Goal: Information Seeking & Learning: Learn about a topic

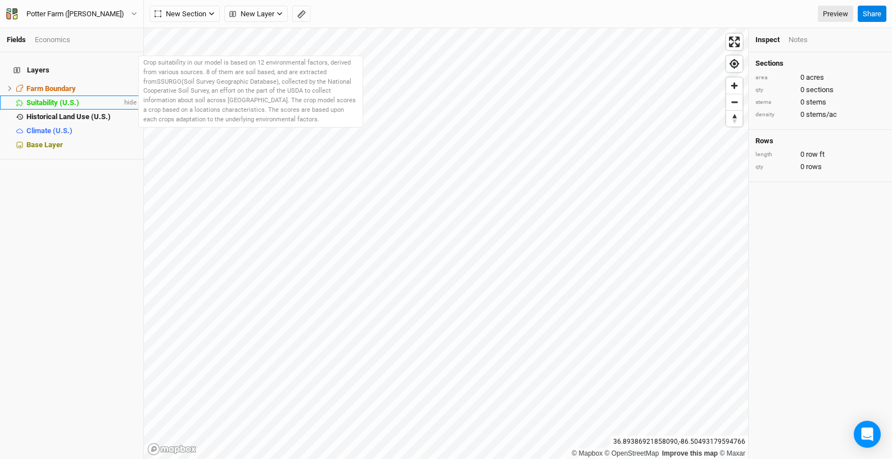
click at [48, 98] on span "Suitability (U.S.)" at bounding box center [52, 102] width 53 height 8
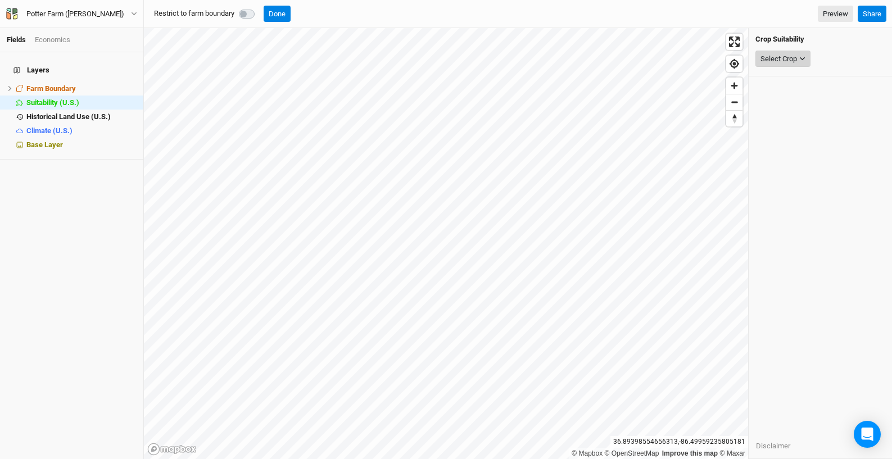
click at [792, 58] on div "Select Crop" at bounding box center [778, 58] width 37 height 11
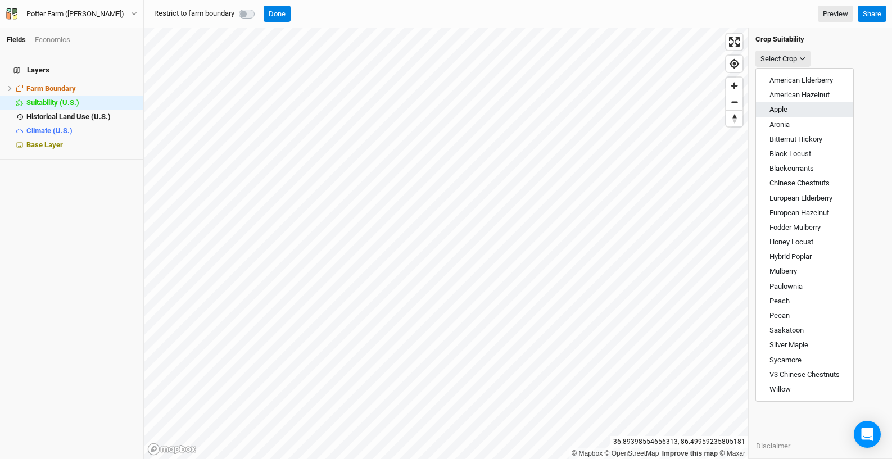
click at [807, 106] on button "Apple" at bounding box center [804, 109] width 97 height 15
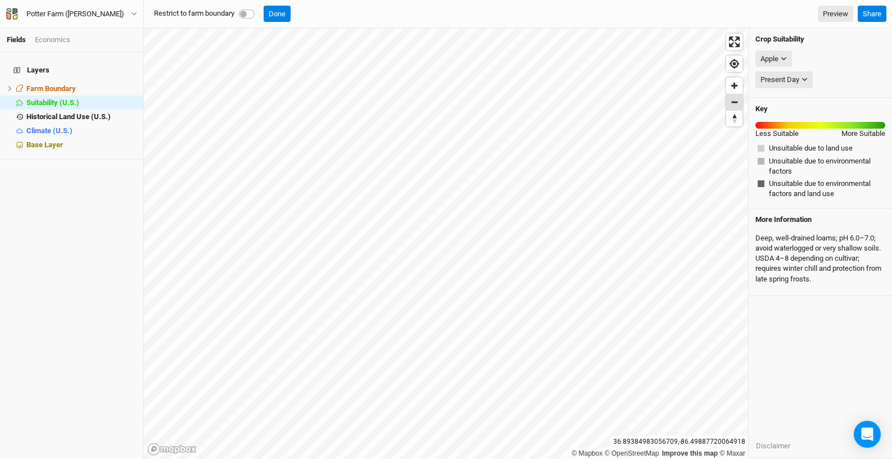
click at [737, 99] on span "Zoom out" at bounding box center [734, 102] width 16 height 16
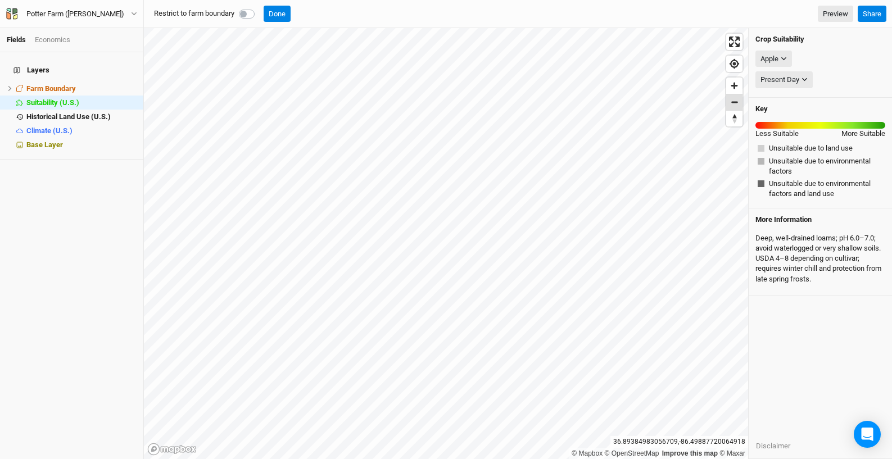
click at [737, 99] on span "Zoom out" at bounding box center [734, 102] width 16 height 16
click at [784, 58] on icon "button" at bounding box center [783, 59] width 6 height 6
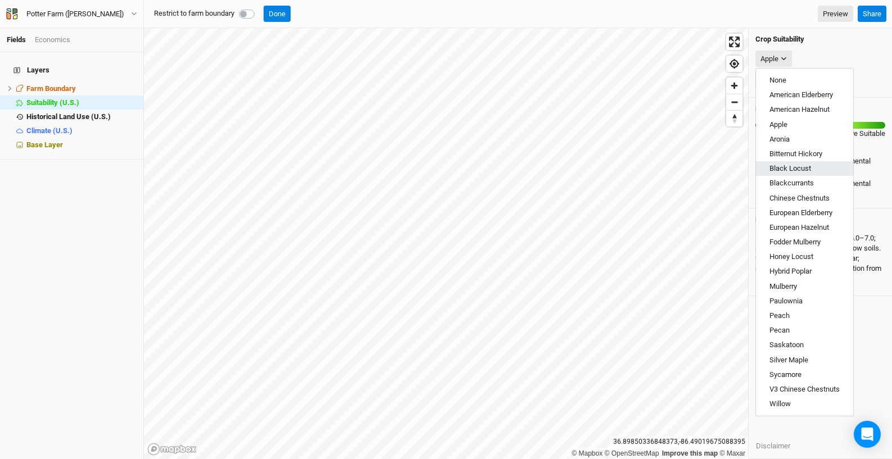
click at [807, 165] on span "Black Locust" at bounding box center [790, 168] width 42 height 8
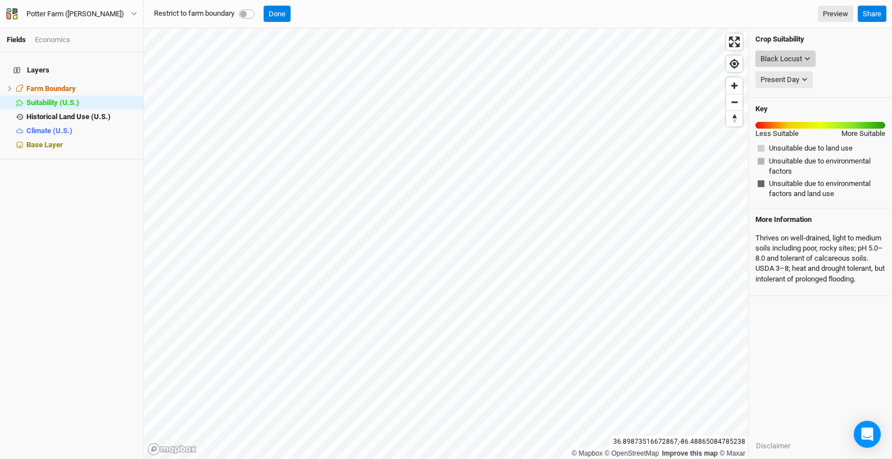
click at [793, 60] on div "Black Locust" at bounding box center [781, 58] width 42 height 11
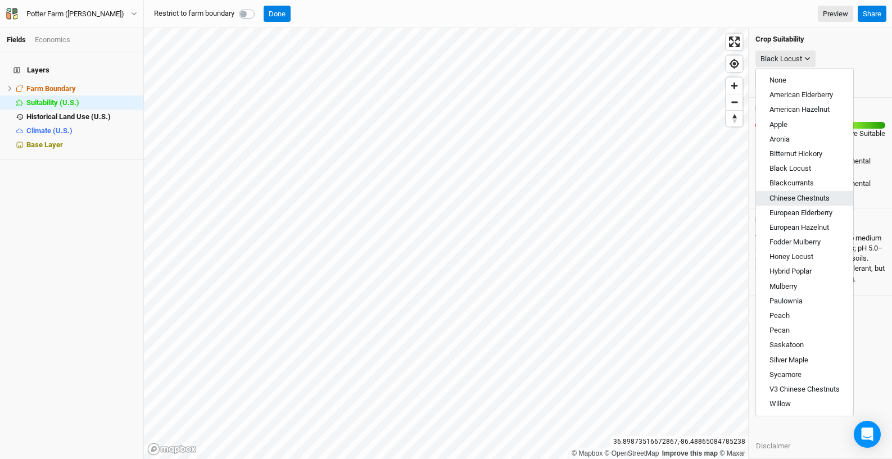
click at [793, 196] on span "Chinese Chestnuts" at bounding box center [799, 198] width 60 height 8
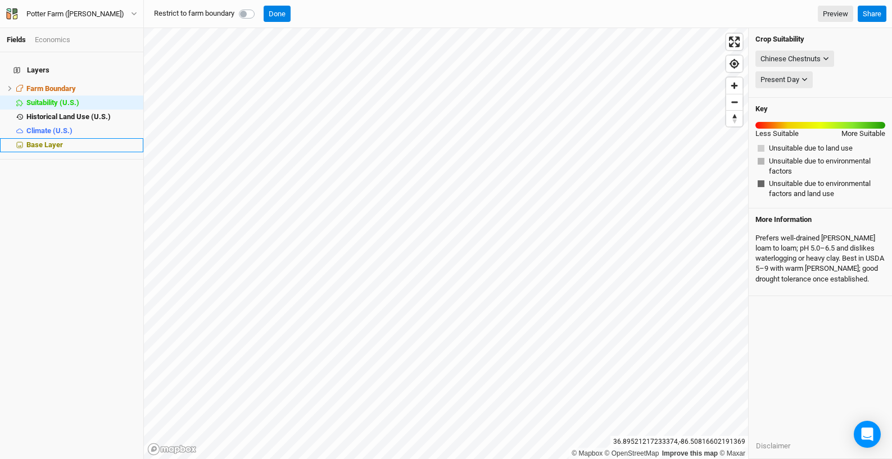
click at [51, 140] on span "Base Layer" at bounding box center [44, 144] width 37 height 8
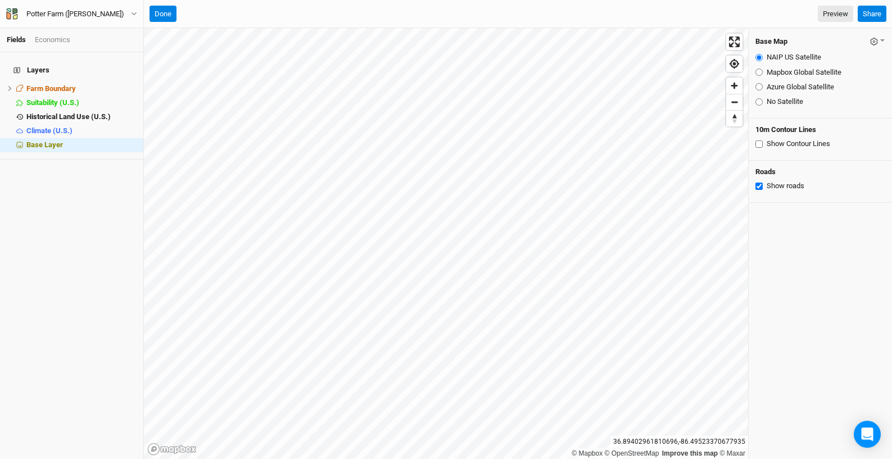
click at [757, 72] on input "Mapbox Global Satellite" at bounding box center [758, 72] width 7 height 7
radio input "true"
click at [760, 86] on input "Azure Global Satellite" at bounding box center [758, 86] width 7 height 7
radio input "true"
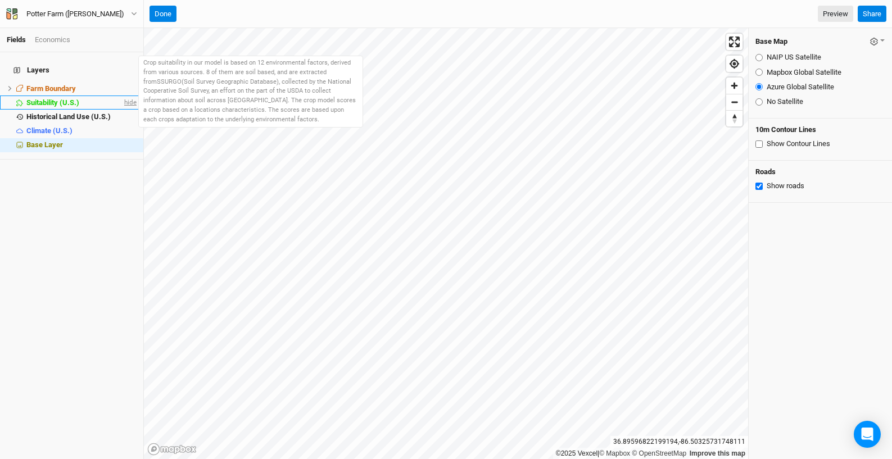
click at [122, 96] on span "hide" at bounding box center [129, 103] width 15 height 14
click at [47, 98] on span "Suitability (U.S.)" at bounding box center [51, 102] width 50 height 8
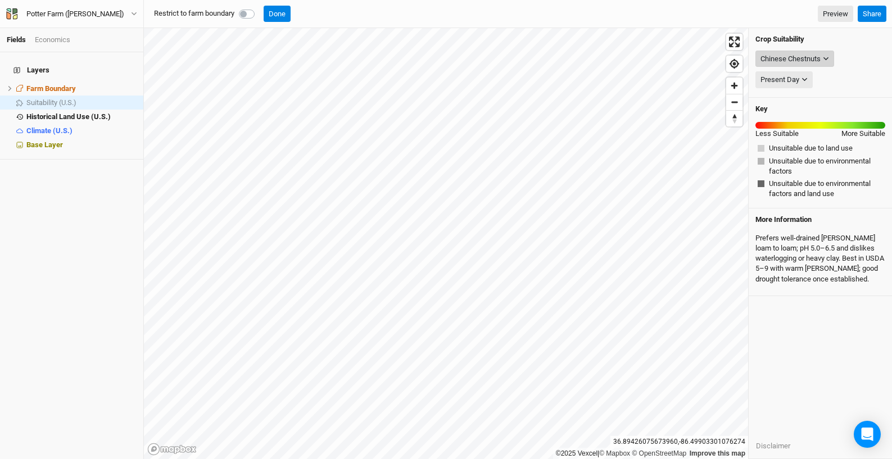
click at [819, 57] on div "Chinese Chestnuts" at bounding box center [790, 58] width 60 height 11
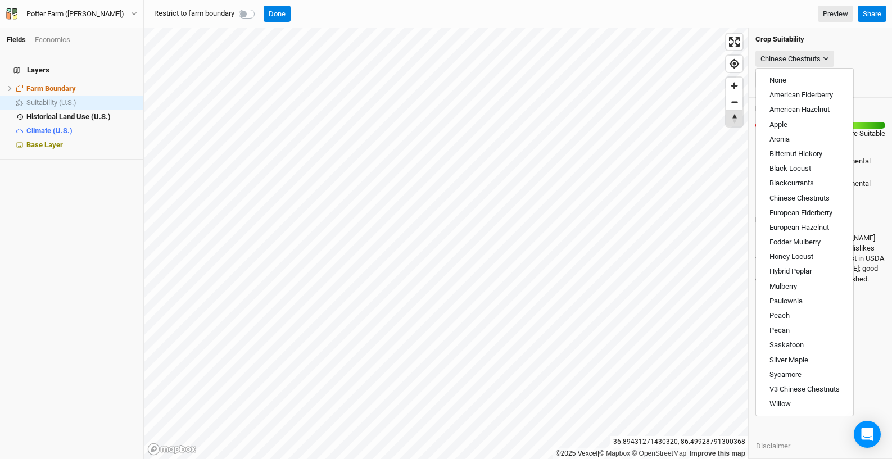
click at [738, 117] on span "Reset bearing to north" at bounding box center [734, 119] width 16 height 16
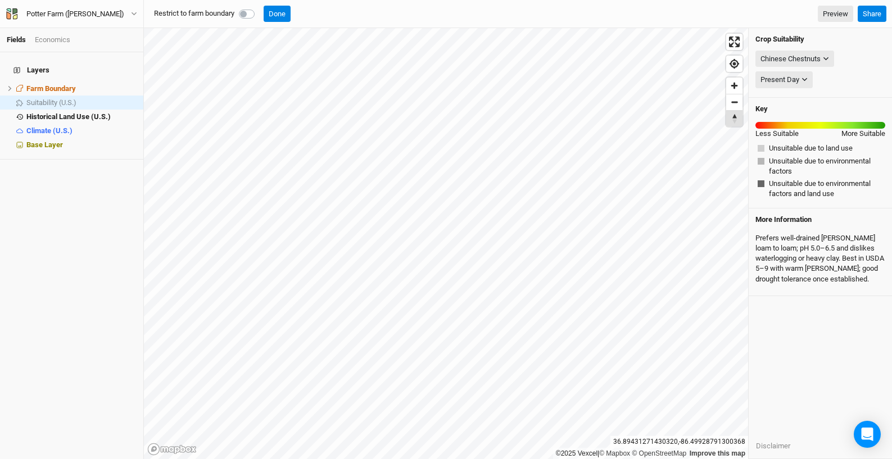
click at [734, 117] on span "Reset bearing to north" at bounding box center [734, 119] width 16 height 16
click at [826, 56] on icon "button" at bounding box center [826, 59] width 6 height 6
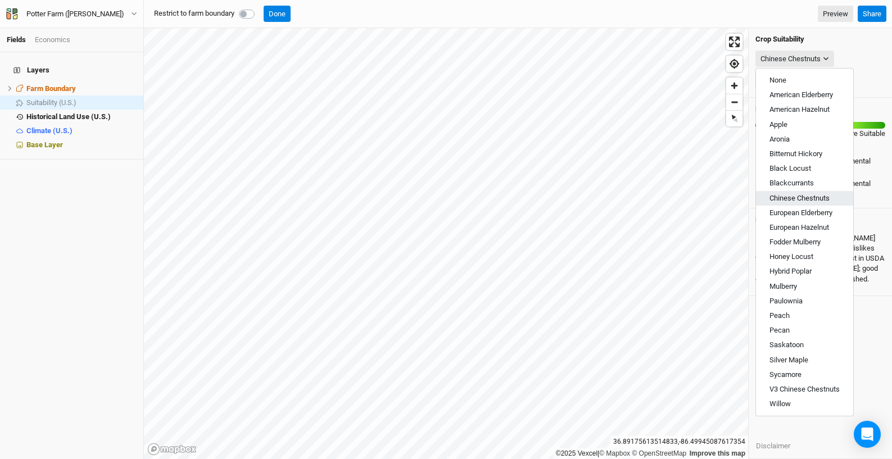
click at [840, 198] on button "Chinese Chestnuts" at bounding box center [804, 198] width 97 height 15
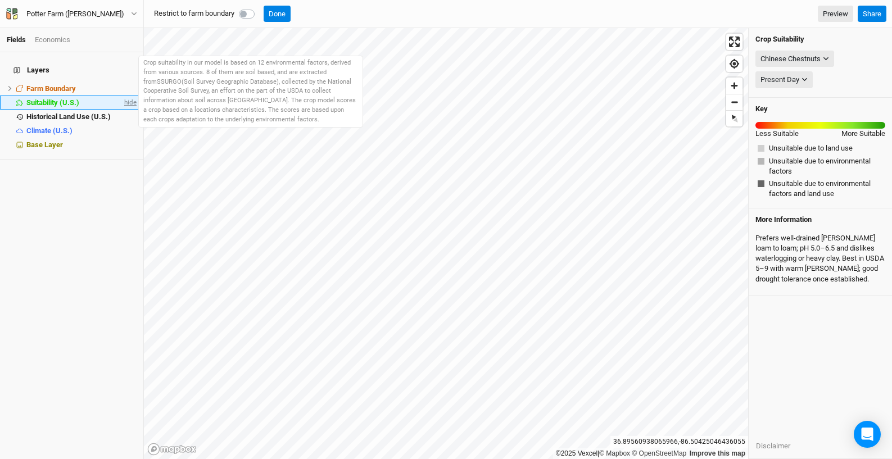
click at [122, 96] on span "hide" at bounding box center [129, 103] width 15 height 14
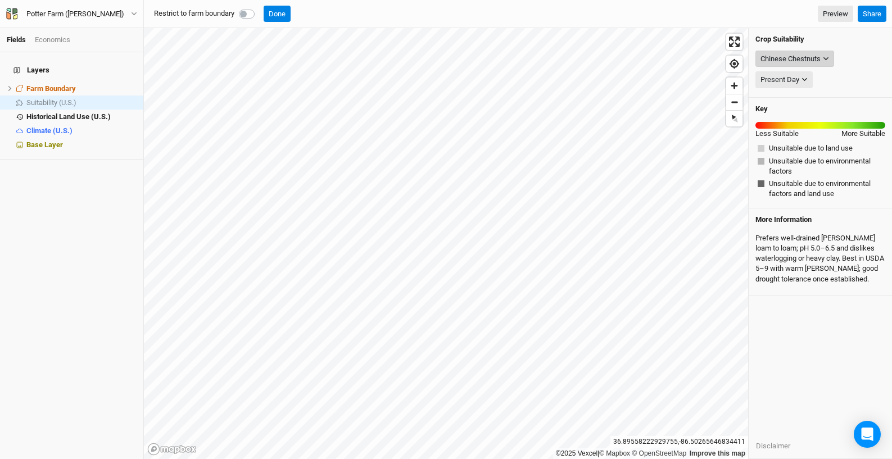
click at [825, 56] on icon "button" at bounding box center [826, 59] width 6 height 6
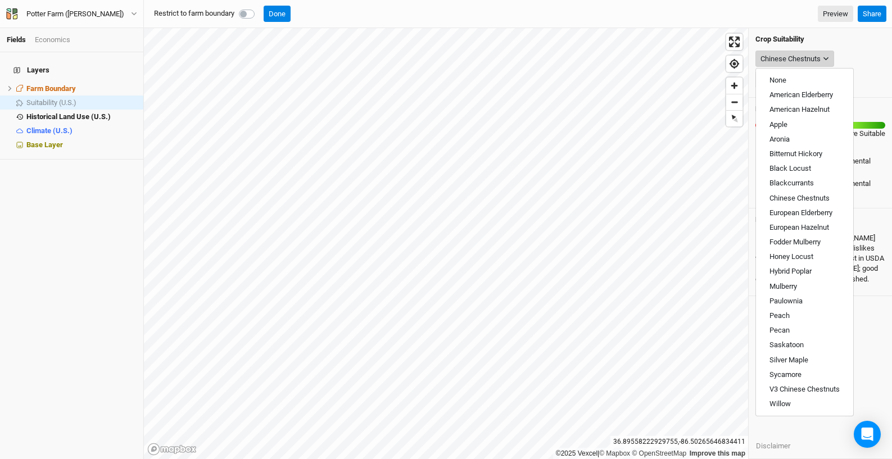
click at [825, 56] on icon "button" at bounding box center [826, 59] width 6 height 6
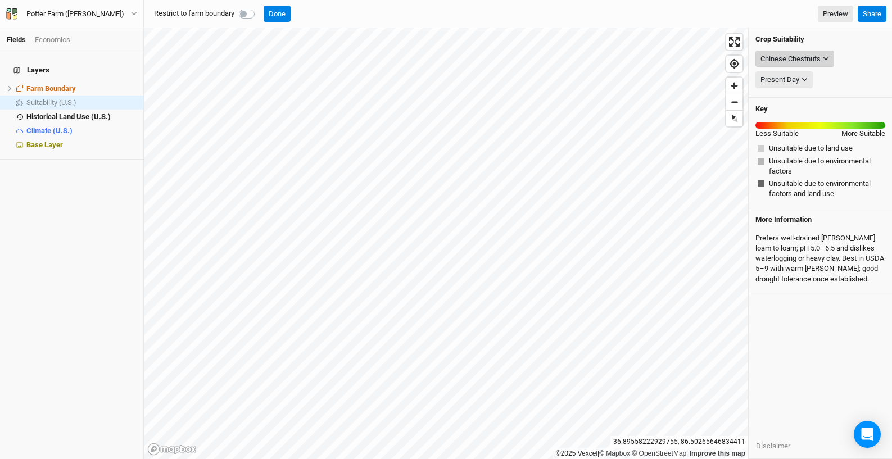
click at [828, 60] on icon "button" at bounding box center [826, 59] width 6 height 6
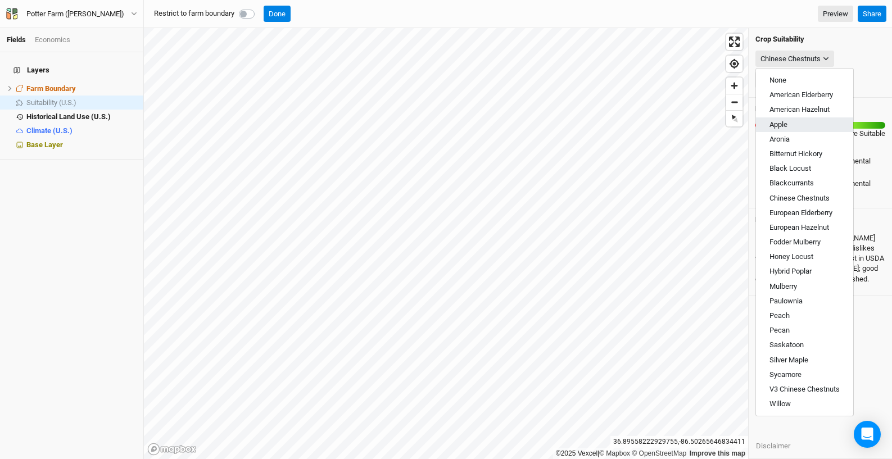
click at [805, 128] on button "Apple" at bounding box center [804, 124] width 97 height 15
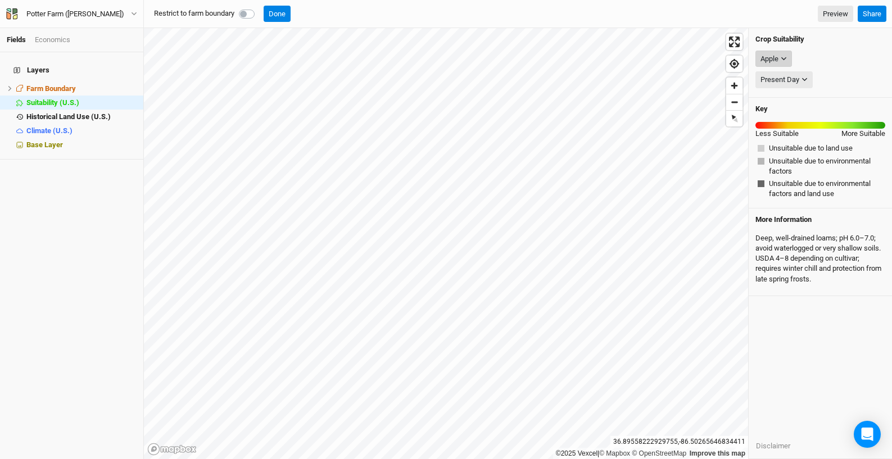
click at [784, 57] on icon "button" at bounding box center [783, 59] width 6 height 6
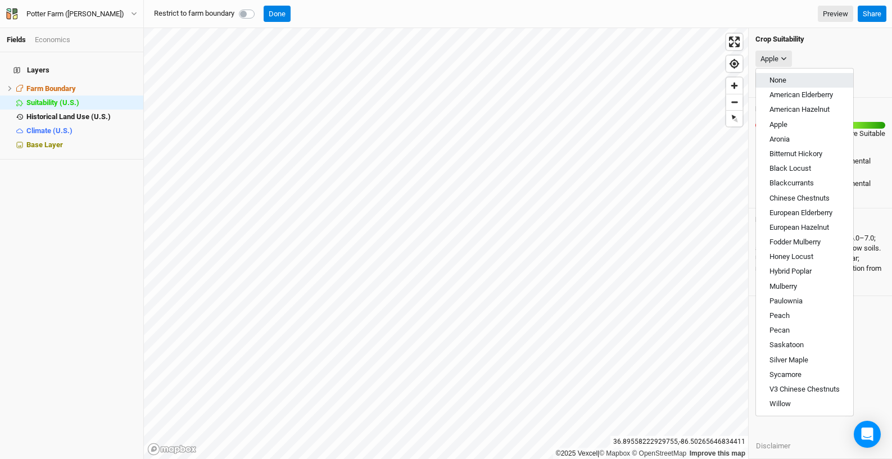
click at [797, 78] on button "None" at bounding box center [804, 80] width 97 height 15
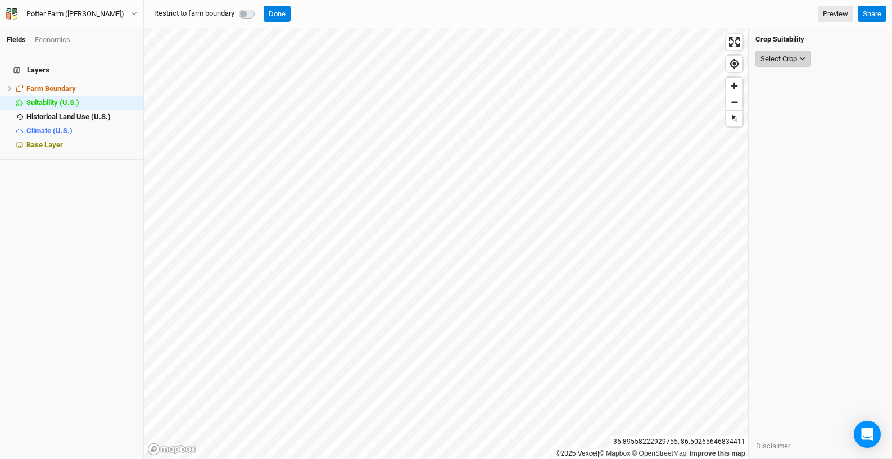
click at [803, 58] on icon "button" at bounding box center [802, 59] width 6 height 6
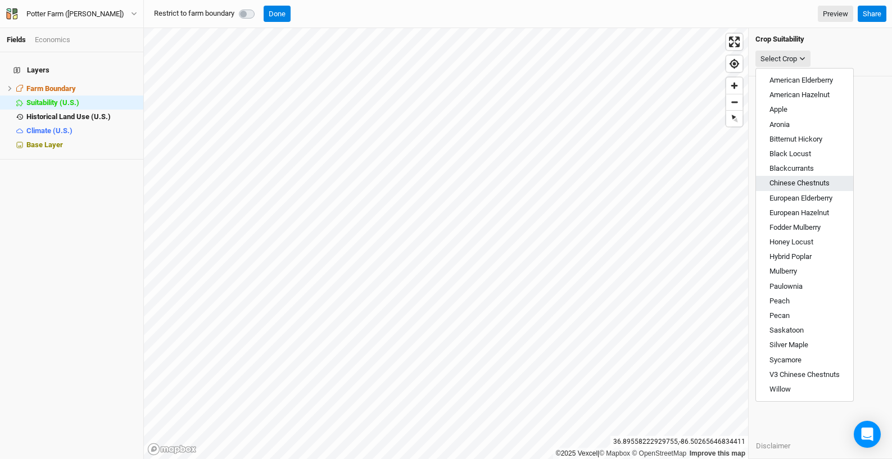
click at [815, 180] on span "Chinese Chestnuts" at bounding box center [799, 183] width 60 height 8
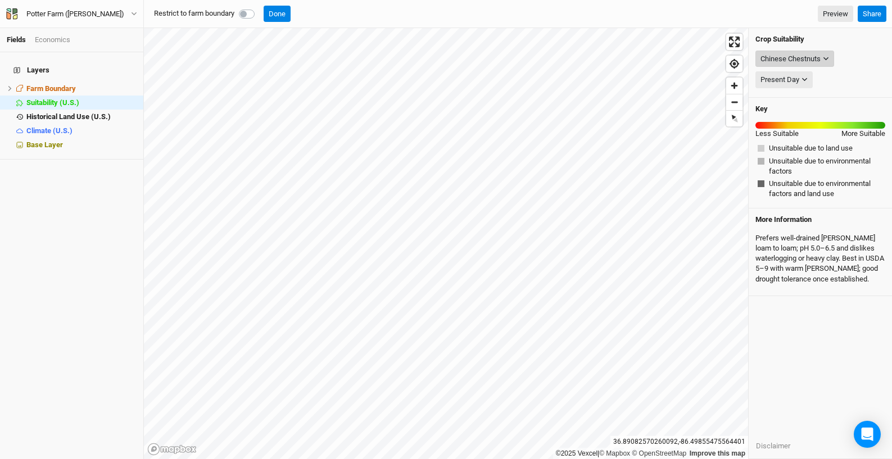
click at [828, 56] on icon "button" at bounding box center [826, 59] width 6 height 6
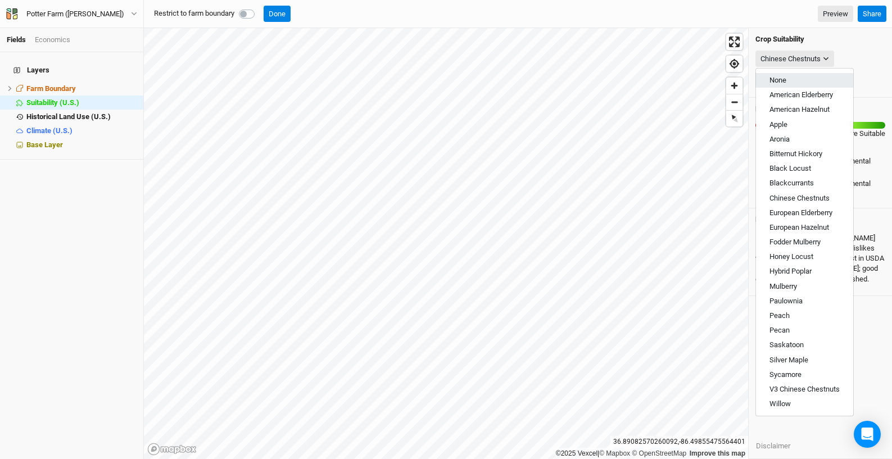
click at [828, 75] on button "None" at bounding box center [804, 80] width 97 height 15
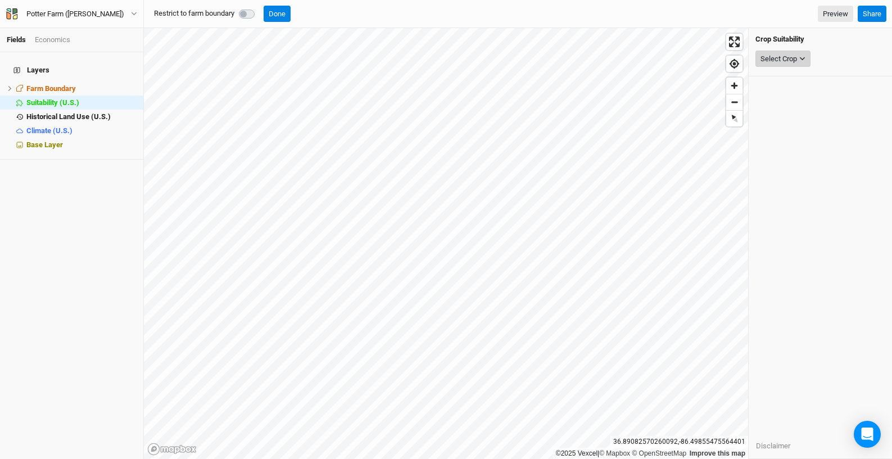
click at [806, 58] on button "Select Crop" at bounding box center [782, 59] width 55 height 17
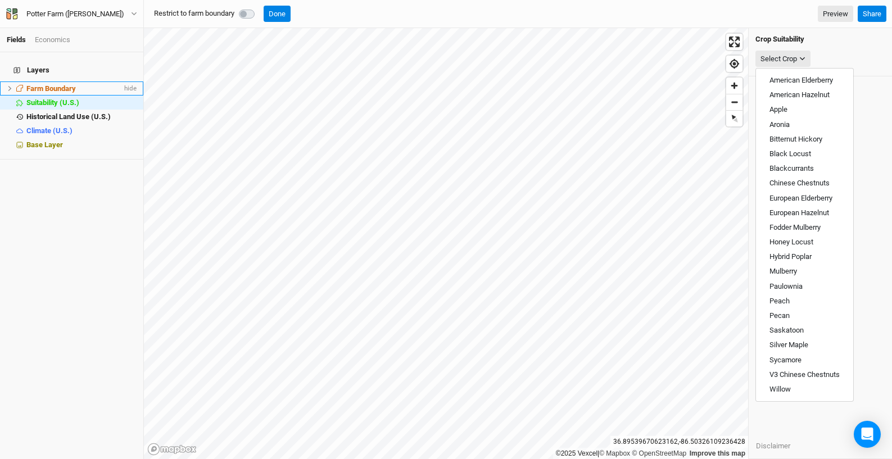
click at [51, 84] on span "Farm Boundary" at bounding box center [50, 88] width 49 height 8
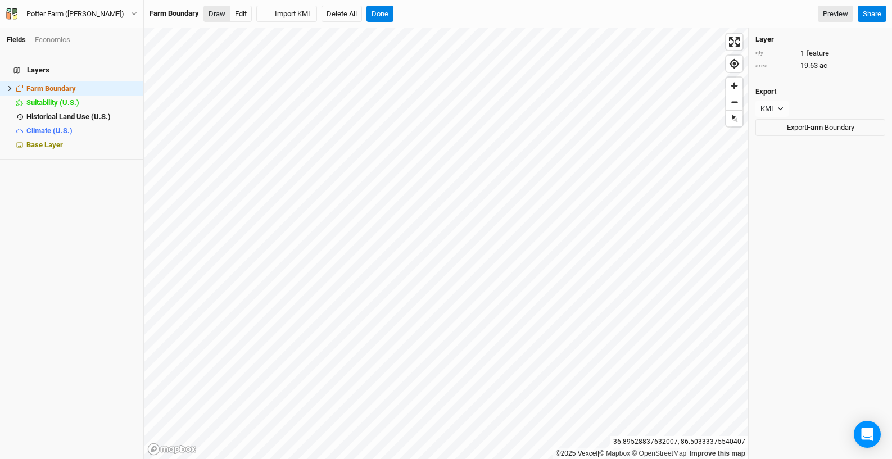
click at [215, 9] on button "Draw" at bounding box center [216, 14] width 27 height 17
click at [380, 17] on button "Done" at bounding box center [379, 14] width 27 height 17
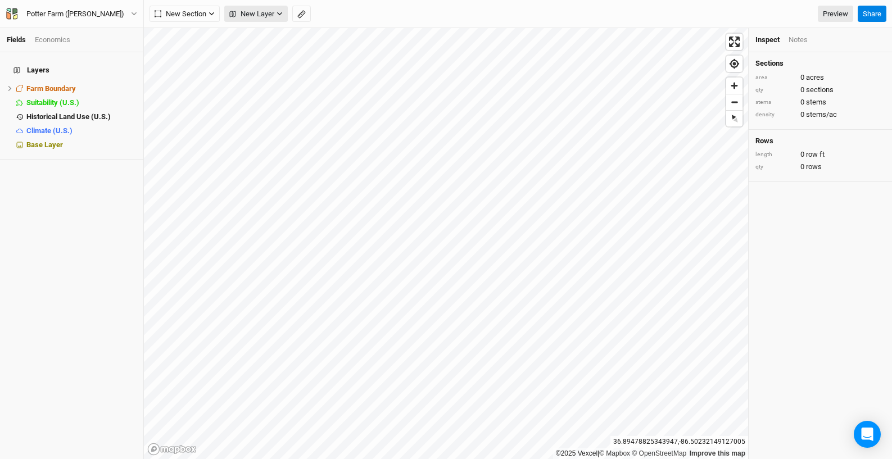
click at [277, 15] on icon "button" at bounding box center [279, 14] width 6 height 6
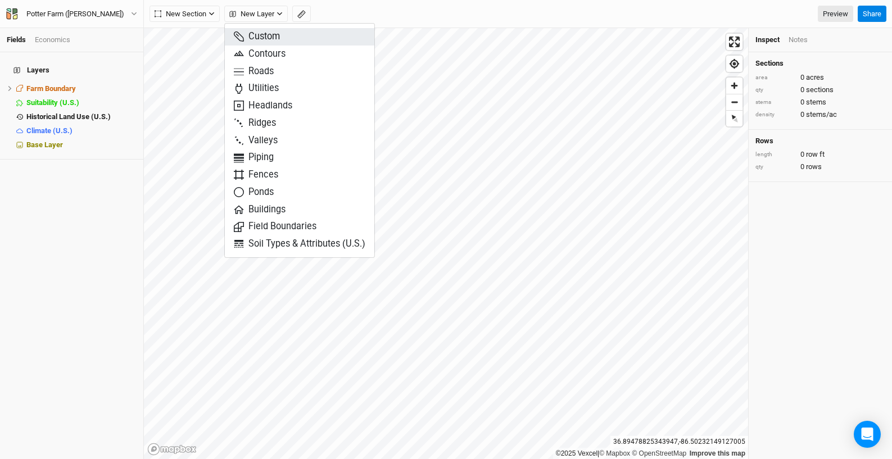
click at [284, 39] on button "Custom" at bounding box center [299, 36] width 149 height 17
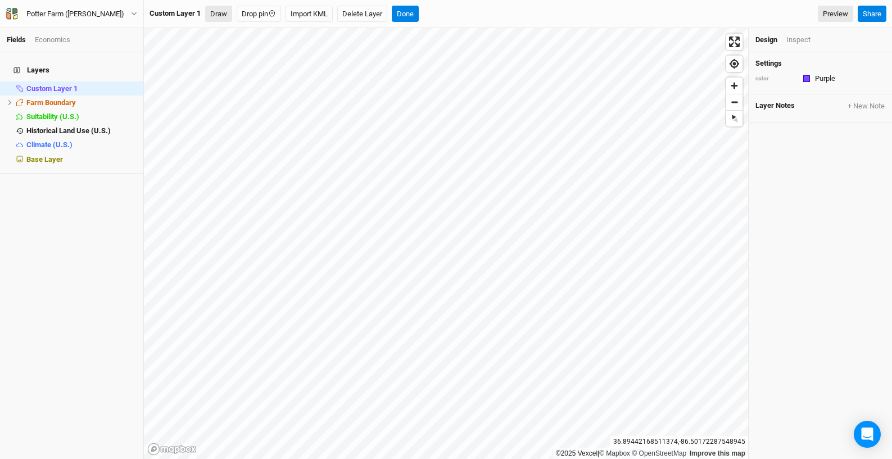
click at [221, 15] on button "Draw" at bounding box center [218, 14] width 27 height 17
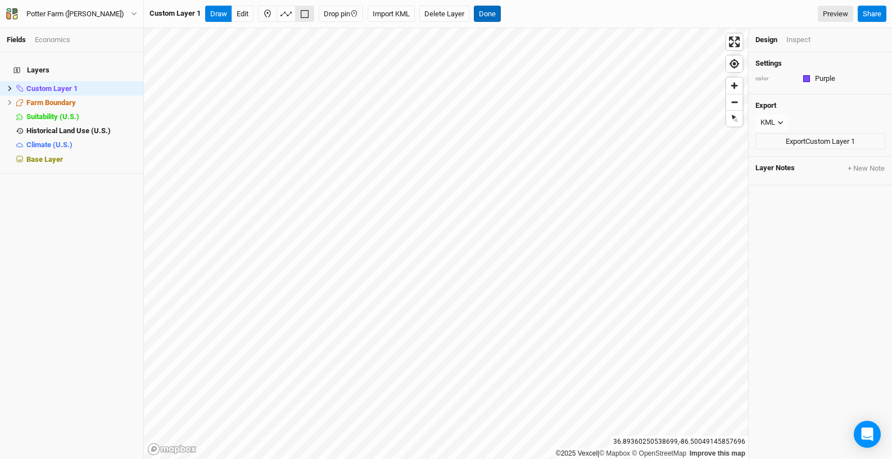
click at [499, 11] on button "Done" at bounding box center [487, 14] width 27 height 17
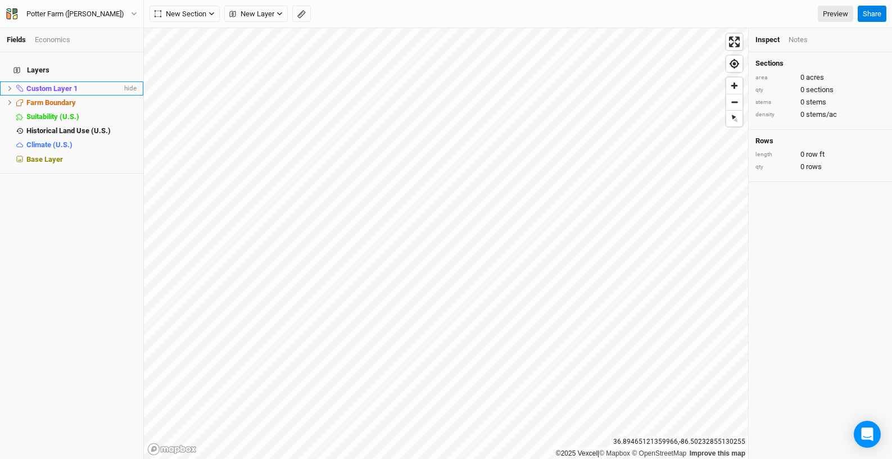
click at [45, 84] on span "Custom Layer 1" at bounding box center [51, 88] width 51 height 8
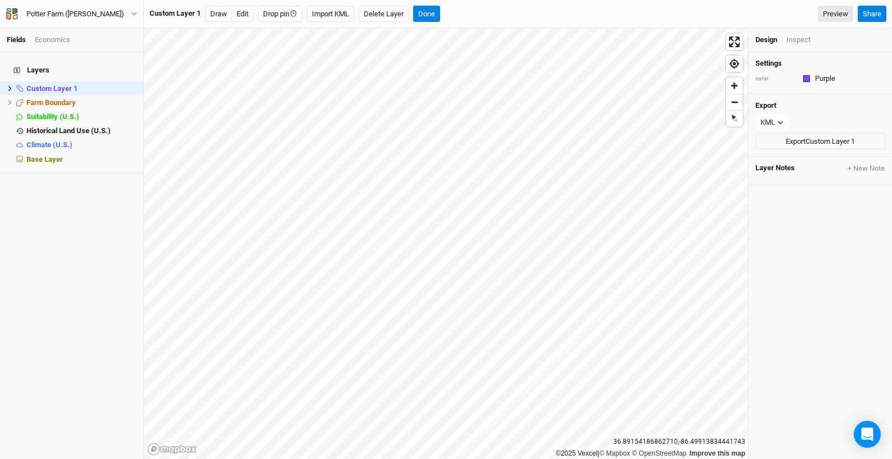
drag, startPoint x: 830, startPoint y: 104, endPoint x: 828, endPoint y: 96, distance: 9.3
click at [830, 104] on h4 "Export" at bounding box center [820, 105] width 130 height 9
click at [806, 42] on div "Inspect" at bounding box center [798, 40] width 24 height 10
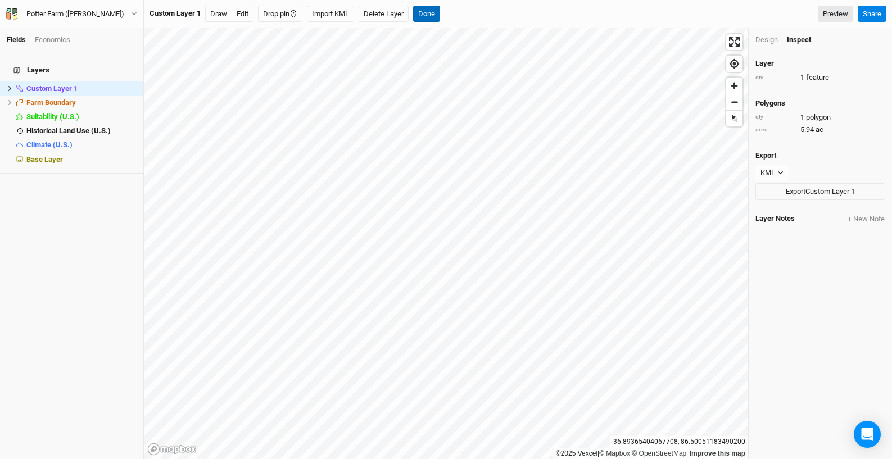
click at [431, 19] on button "Done" at bounding box center [426, 14] width 27 height 17
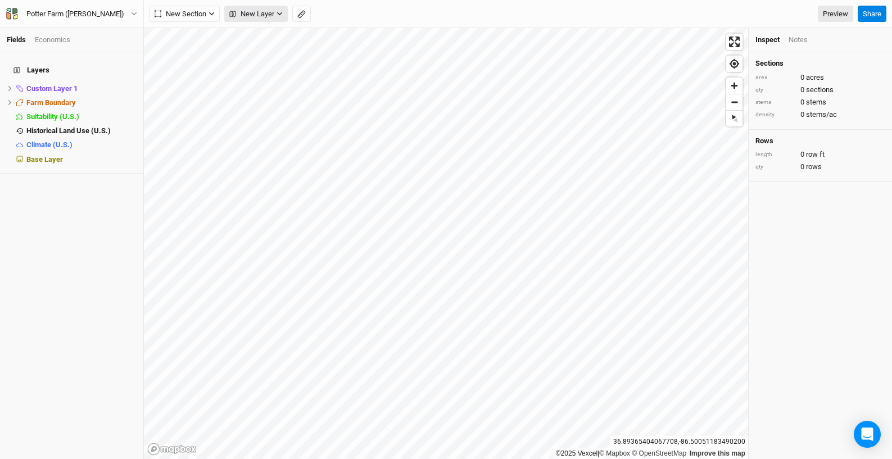
click at [258, 10] on span "New Layer" at bounding box center [251, 13] width 45 height 11
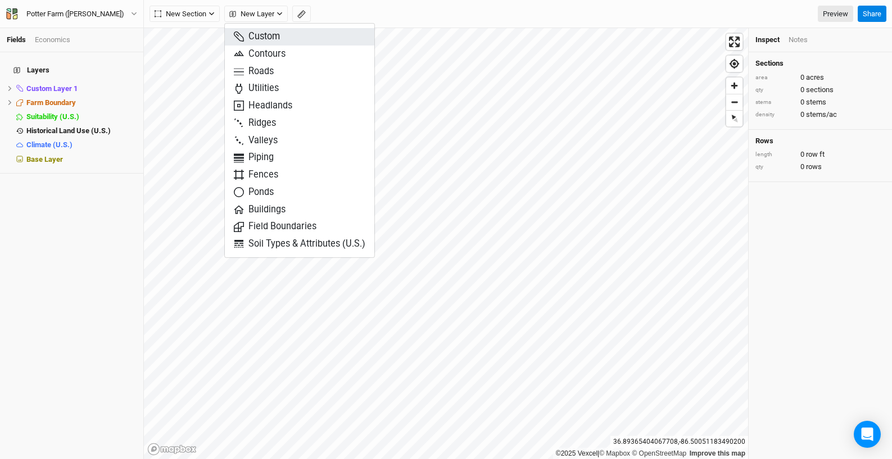
click at [285, 37] on button "Custom" at bounding box center [299, 36] width 149 height 17
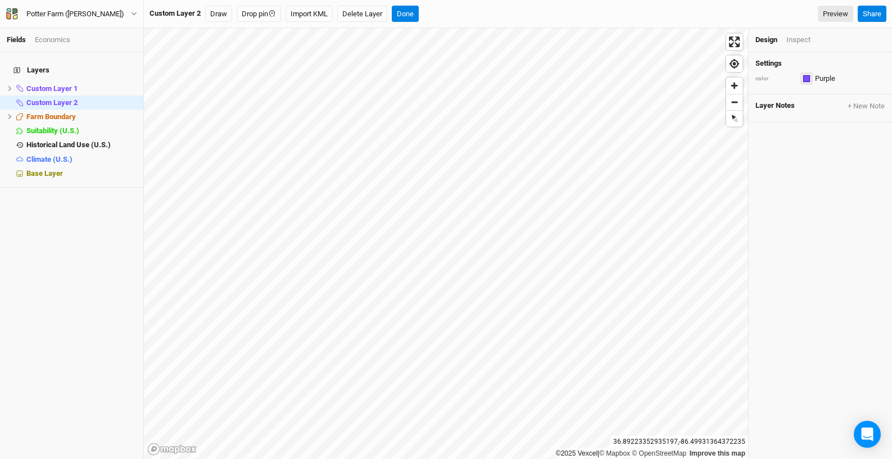
click at [807, 78] on div "button" at bounding box center [806, 78] width 7 height 7
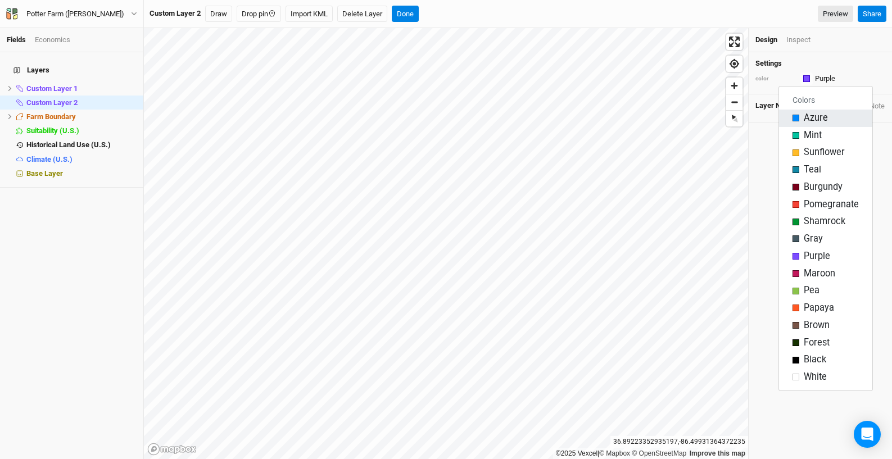
click at [815, 119] on span "Azure" at bounding box center [815, 118] width 24 height 13
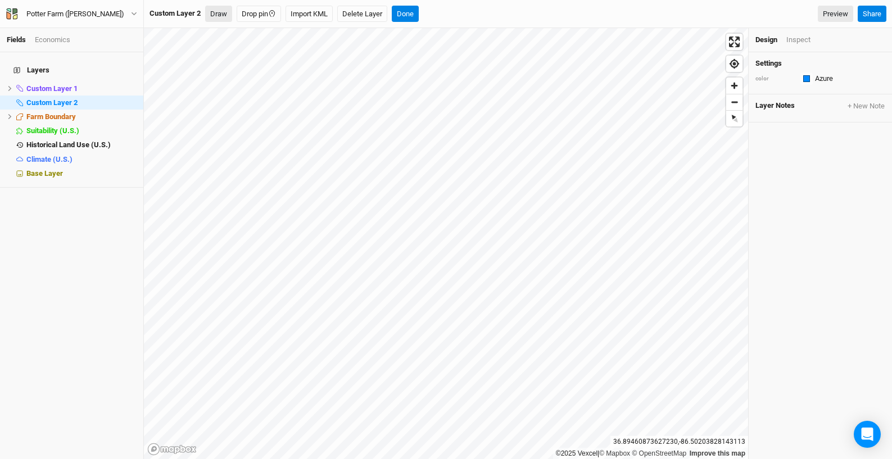
click at [223, 14] on button "Draw" at bounding box center [218, 14] width 27 height 17
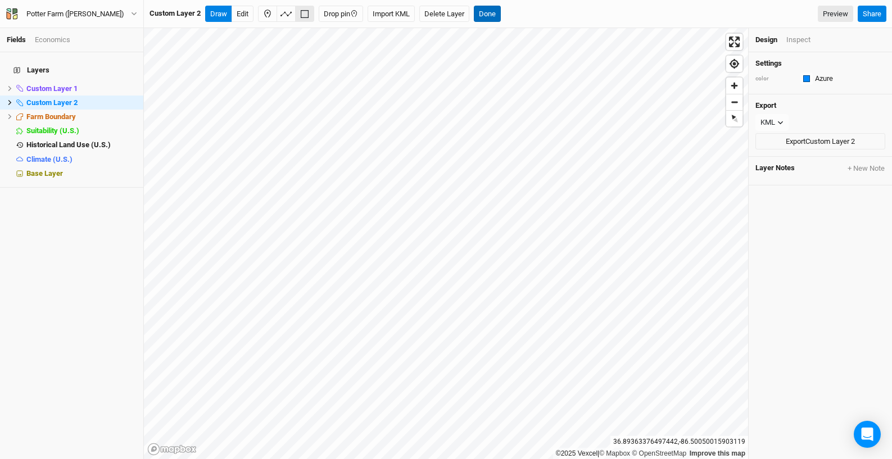
click at [495, 12] on button "Done" at bounding box center [487, 14] width 27 height 17
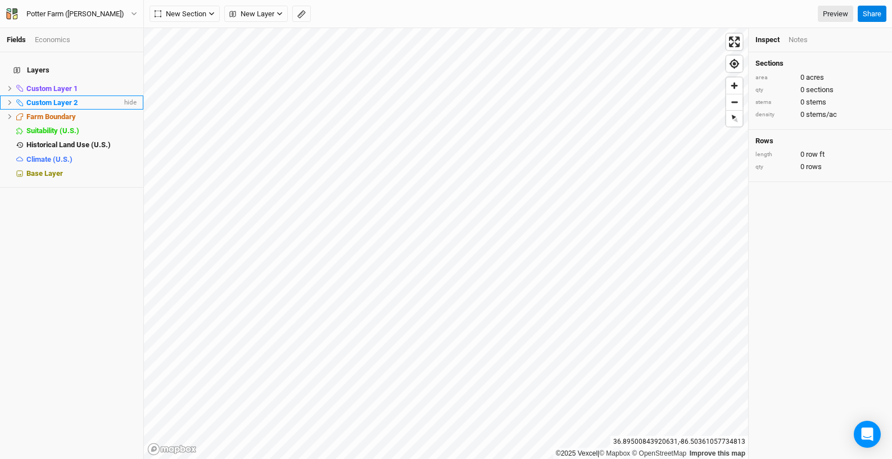
click at [49, 98] on span "Custom Layer 2" at bounding box center [51, 102] width 51 height 8
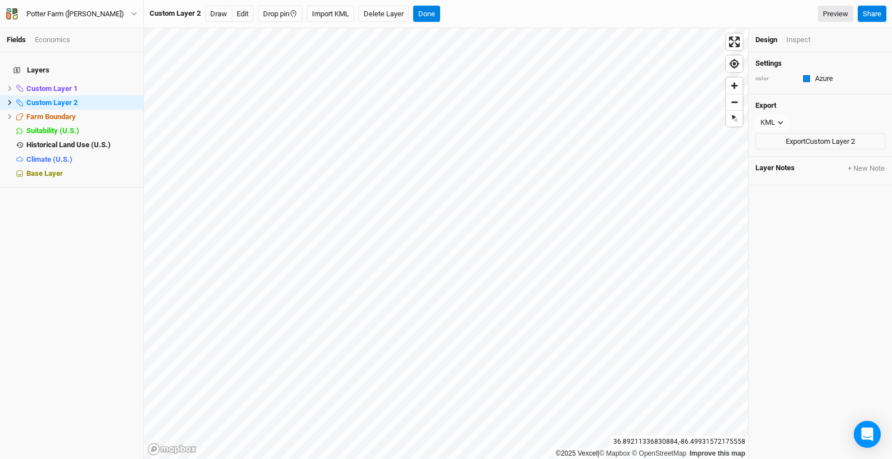
click at [802, 40] on div "Inspect" at bounding box center [798, 40] width 24 height 10
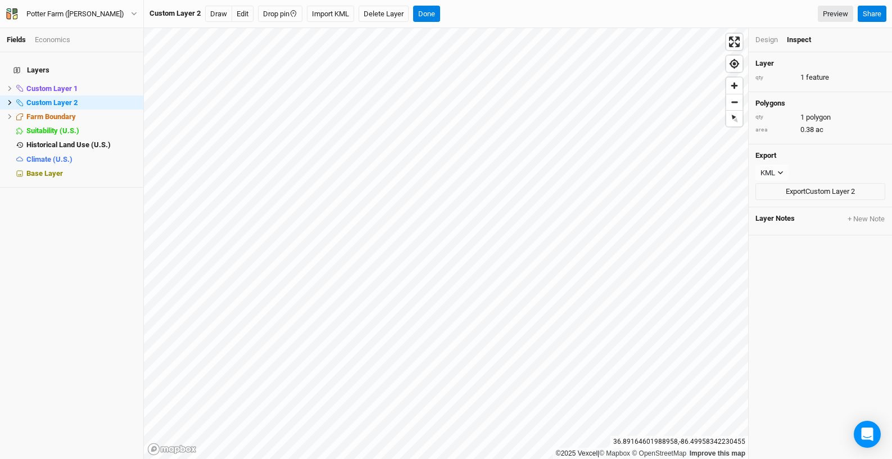
click at [748, 12] on div "Custom Layer 2 Draw Edit Drop pin Import KML Delete Layer Done Preview" at bounding box center [500, 14] width 703 height 17
click at [424, 14] on button "Done" at bounding box center [426, 14] width 27 height 17
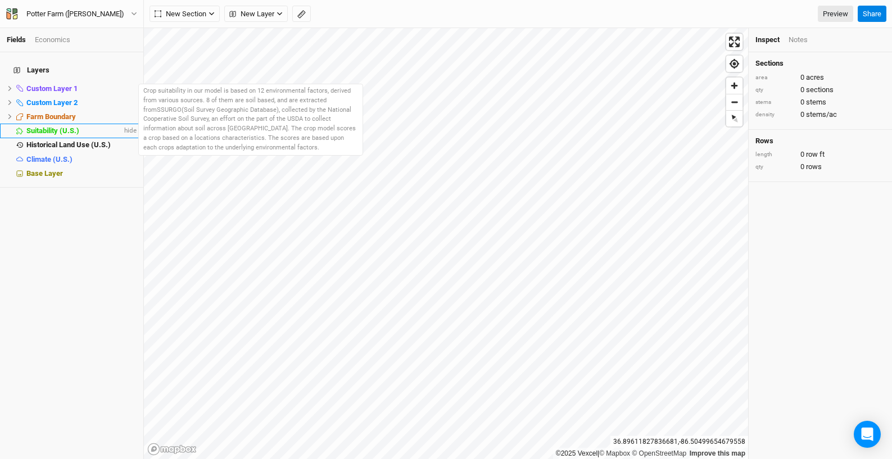
click at [58, 126] on span "Suitability (U.S.)" at bounding box center [52, 130] width 53 height 8
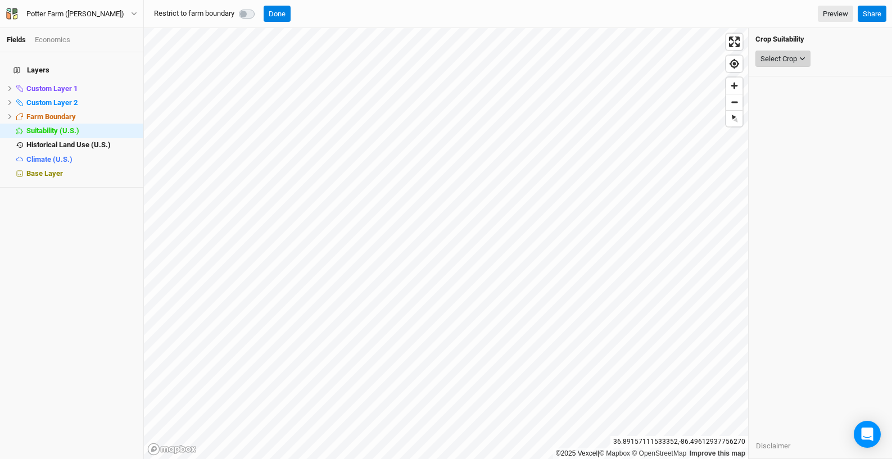
click at [779, 61] on div "Select Crop" at bounding box center [778, 58] width 37 height 11
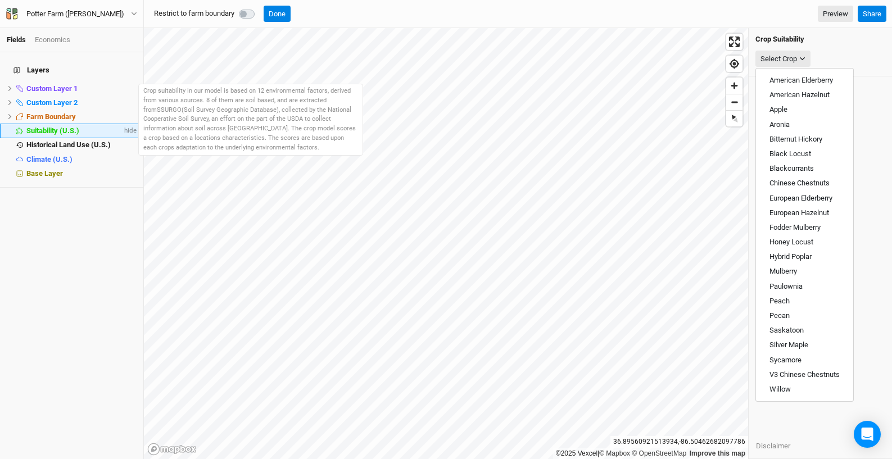
click at [55, 126] on span "Suitability (U.S.)" at bounding box center [52, 130] width 53 height 8
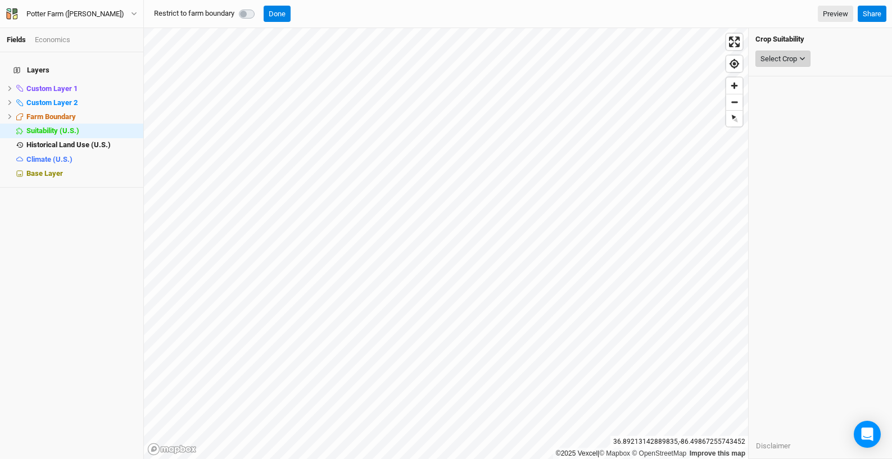
click at [803, 57] on icon "button" at bounding box center [802, 59] width 6 height 6
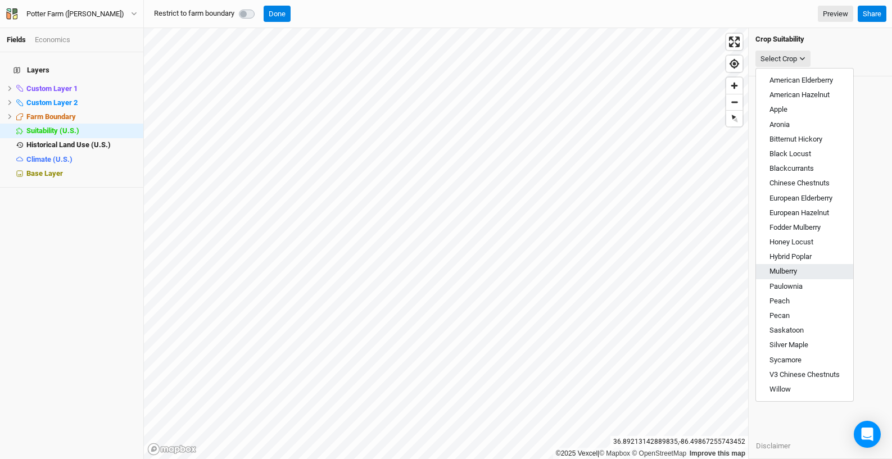
click at [814, 275] on button "Mulberry" at bounding box center [804, 271] width 97 height 15
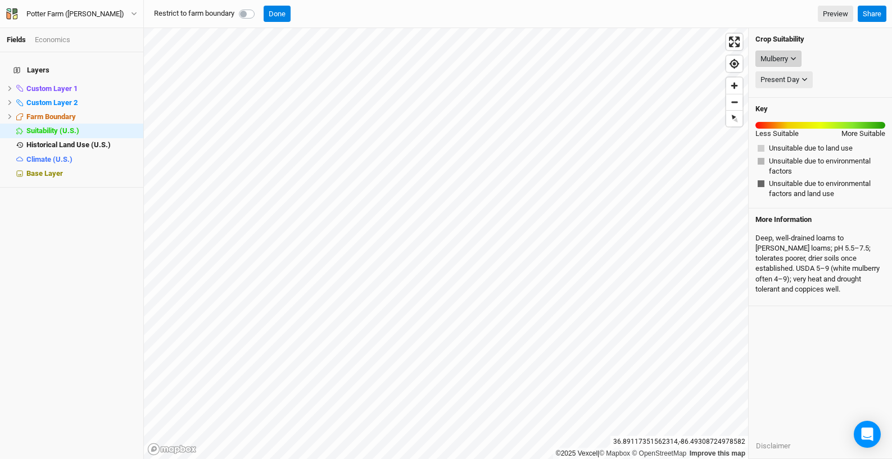
click at [780, 59] on div "Mulberry" at bounding box center [774, 58] width 28 height 11
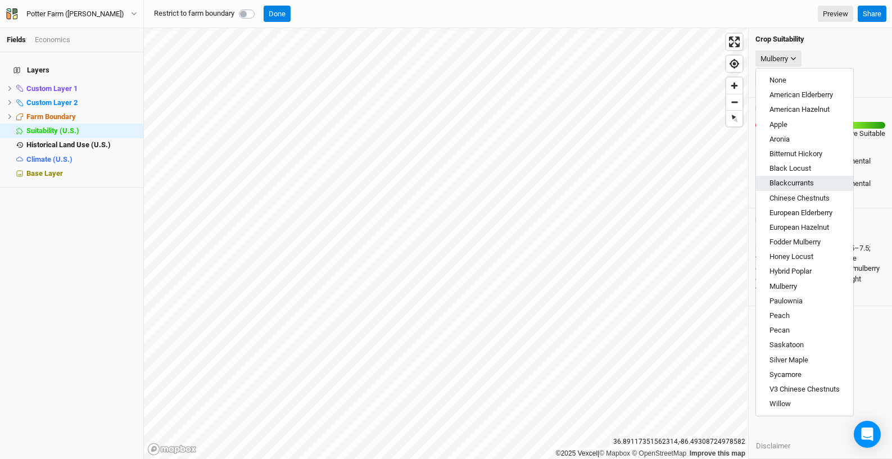
click at [825, 180] on button "Blackcurrants" at bounding box center [804, 183] width 97 height 15
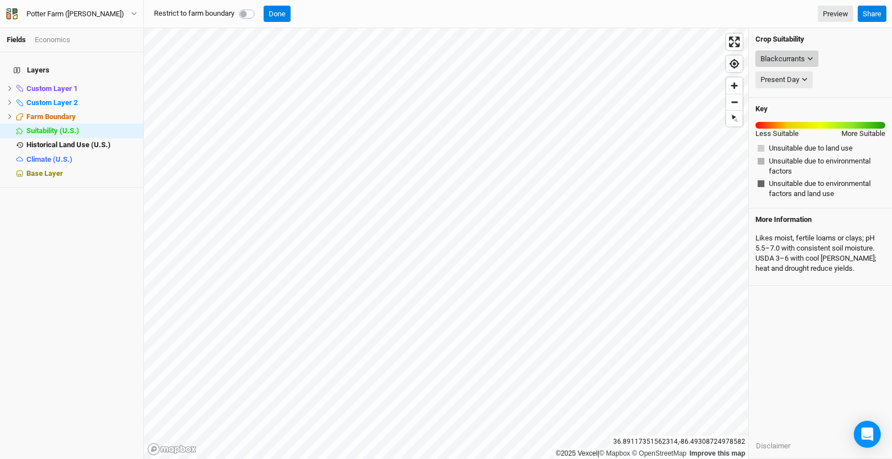
click at [803, 60] on div "Blackcurrants" at bounding box center [782, 58] width 44 height 11
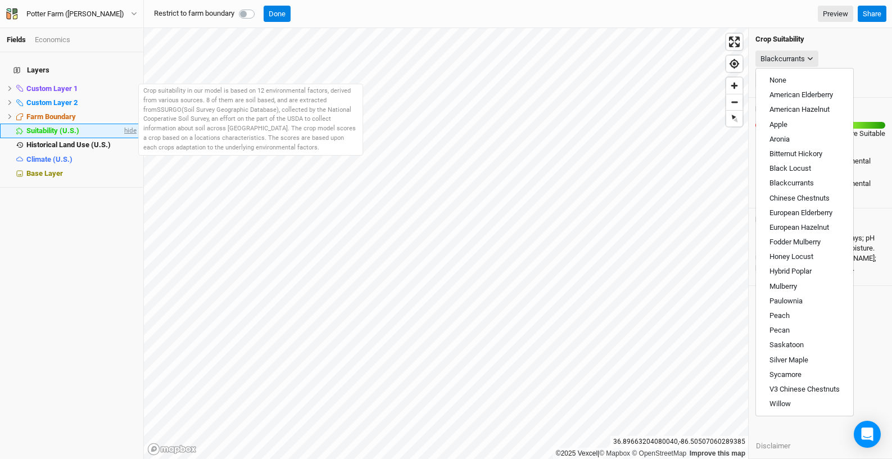
click at [122, 124] on span "hide" at bounding box center [129, 131] width 15 height 14
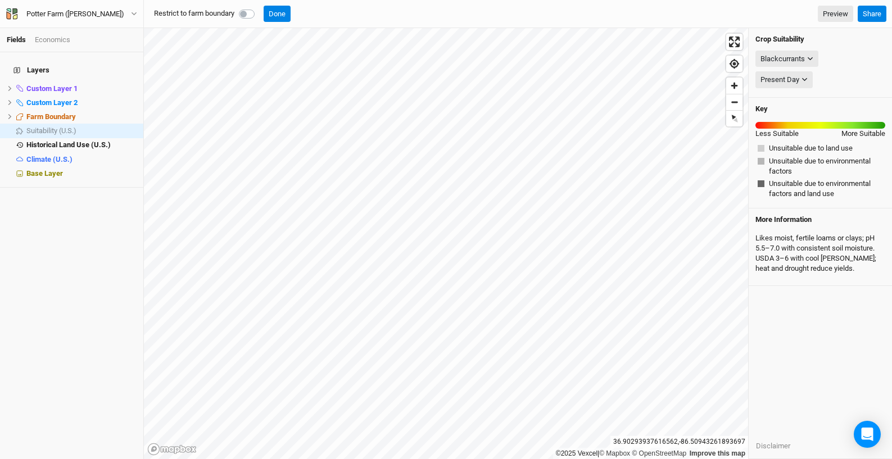
click at [353, 13] on div "Restrict to farm boundary Done Preview" at bounding box center [500, 14] width 703 height 17
click at [321, 12] on div "Restrict to farm boundary Done Preview" at bounding box center [500, 14] width 703 height 17
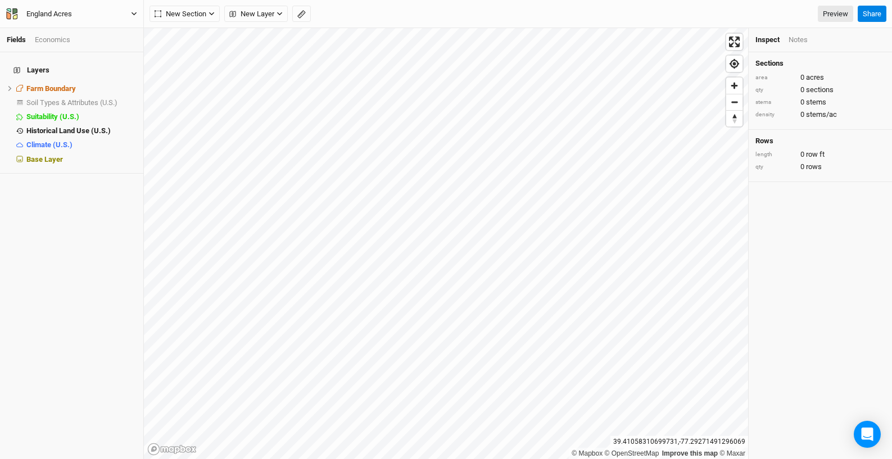
click at [132, 15] on icon "button" at bounding box center [134, 14] width 6 height 6
click at [102, 47] on button "Project Settings" at bounding box center [92, 46] width 89 height 15
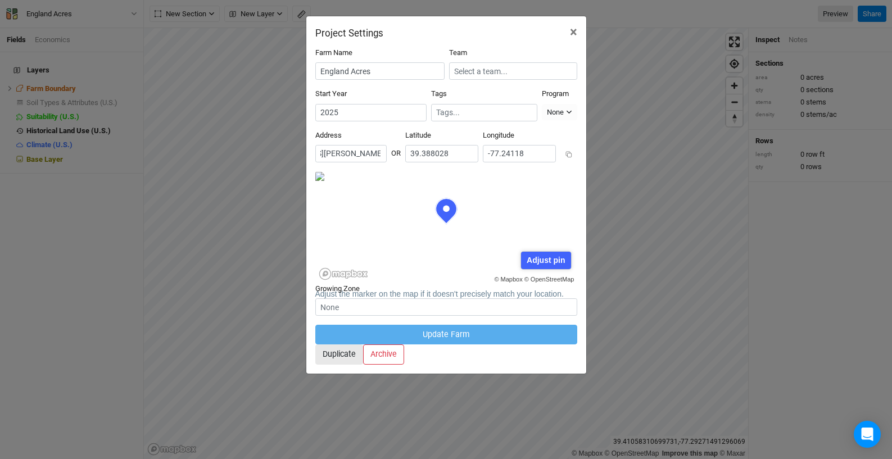
scroll to position [0, 115]
drag, startPoint x: 390, startPoint y: 145, endPoint x: 347, endPoint y: 146, distance: 42.7
click at [347, 146] on input "5620 Detrick Road, Mount Airy, Maryland 21771, United States" at bounding box center [350, 153] width 71 height 17
click at [570, 29] on span "×" at bounding box center [573, 32] width 7 height 16
